Goal: Check status

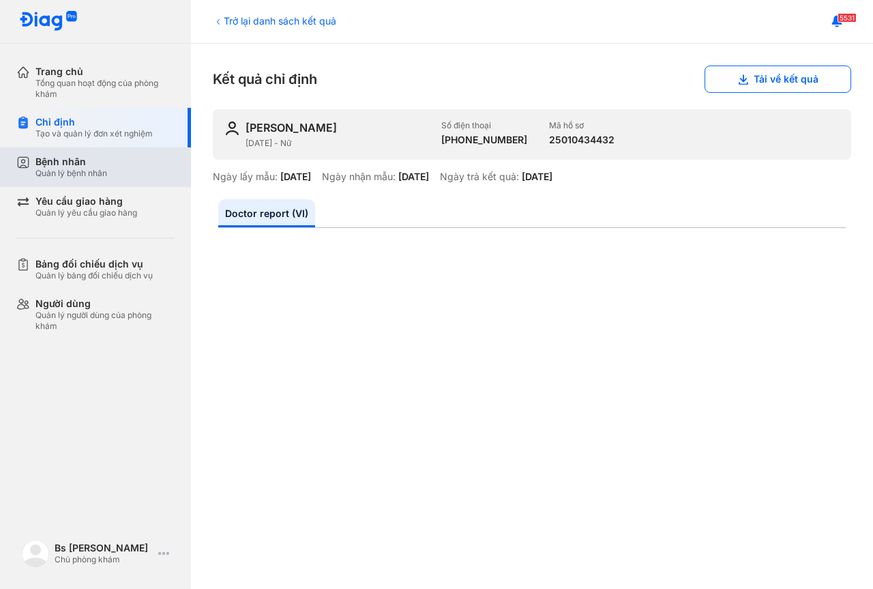
click at [81, 172] on div "Quản lý bệnh nhân" at bounding box center [71, 173] width 72 height 11
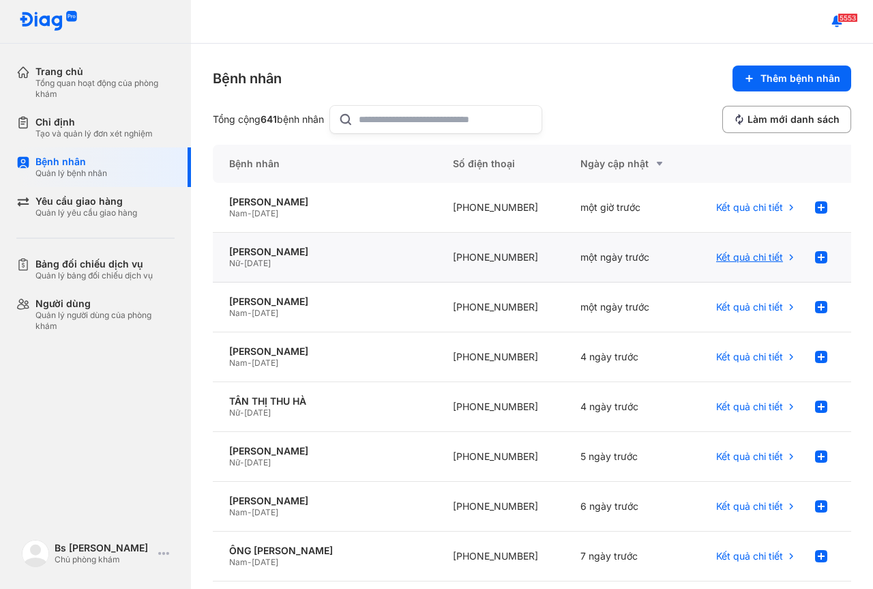
click at [741, 255] on span "Kết quả chi tiết" at bounding box center [749, 257] width 67 height 12
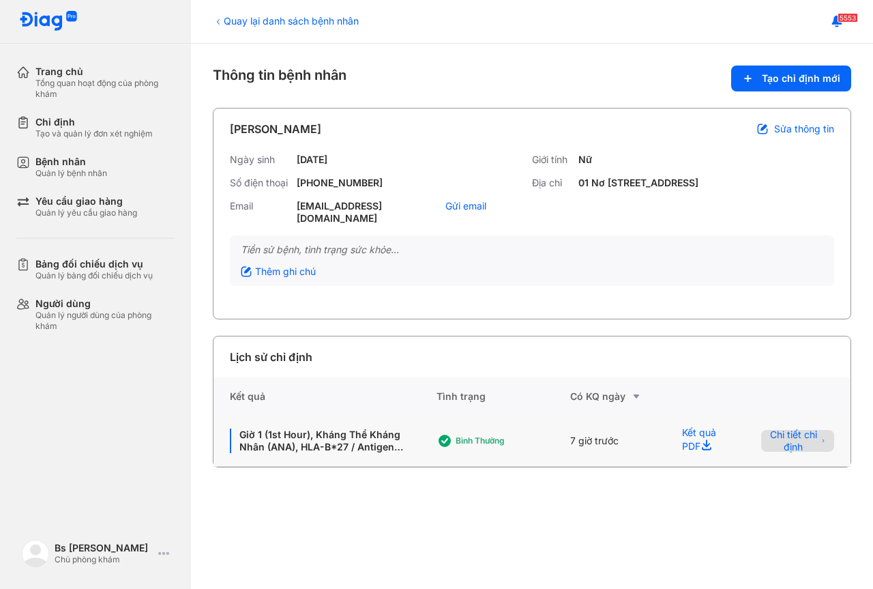
click at [794, 437] on span "Chi tiết chỉ định" at bounding box center [793, 440] width 48 height 25
